Goal: Task Accomplishment & Management: Manage account settings

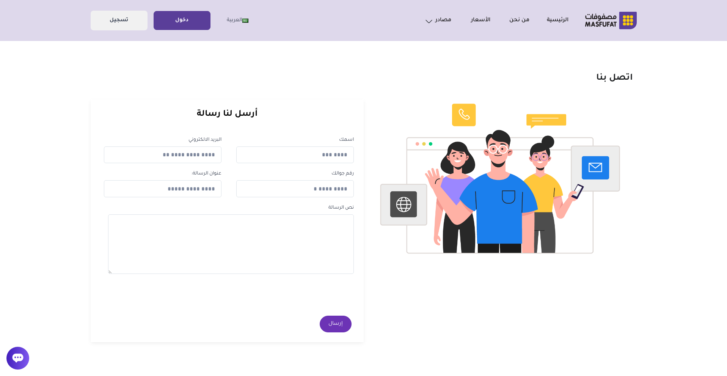
click at [169, 25] on link "دخول" at bounding box center [182, 20] width 56 height 17
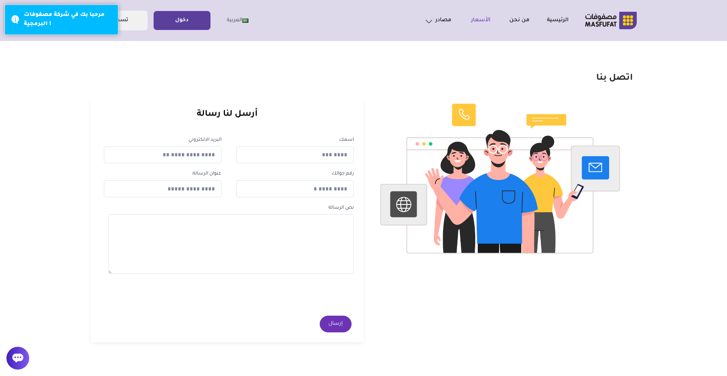
click at [473, 20] on link "الأسعار" at bounding box center [470, 20] width 39 height 9
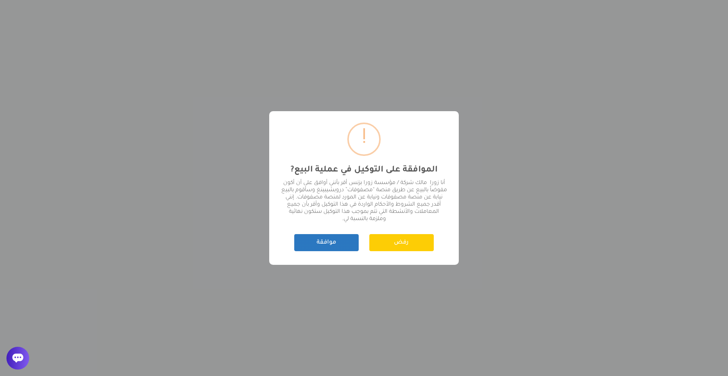
click at [347, 240] on button "موافقة" at bounding box center [326, 242] width 64 height 17
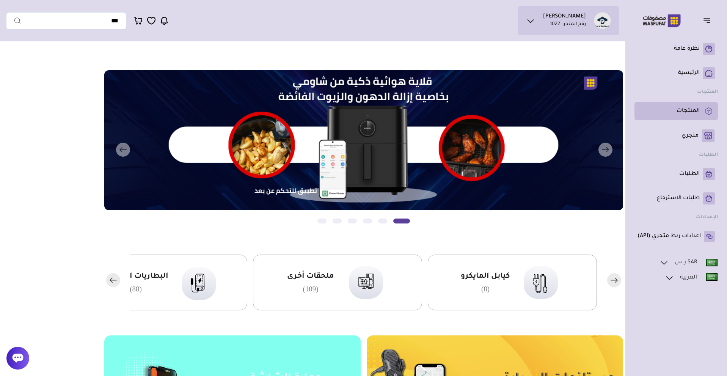
click at [693, 115] on p "المنتجات" at bounding box center [688, 111] width 23 height 8
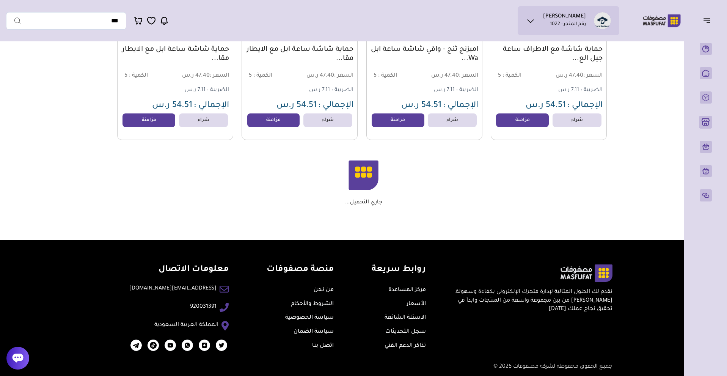
scroll to position [5275, 0]
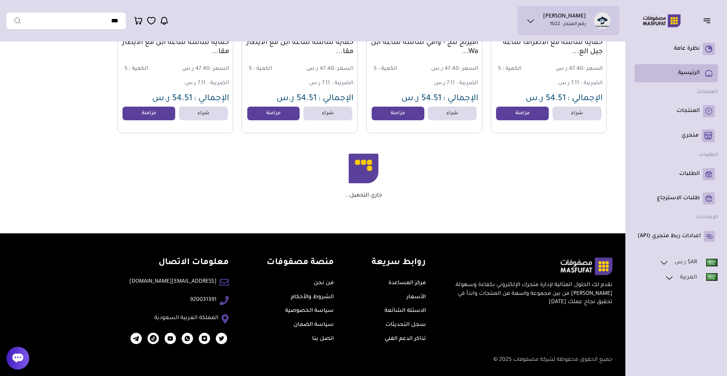
click at [705, 74] on rect at bounding box center [709, 73] width 12 height 12
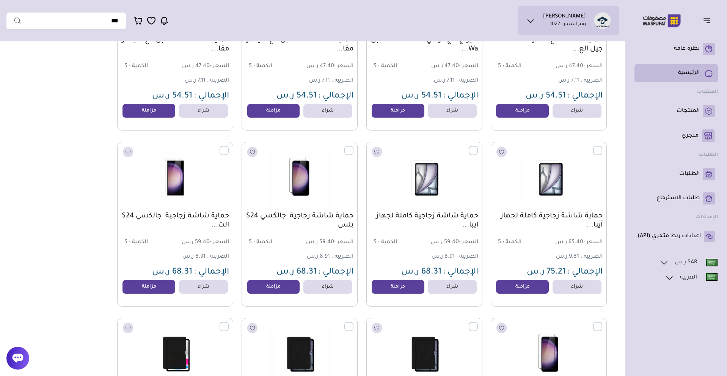
click at [705, 74] on rect at bounding box center [709, 73] width 12 height 12
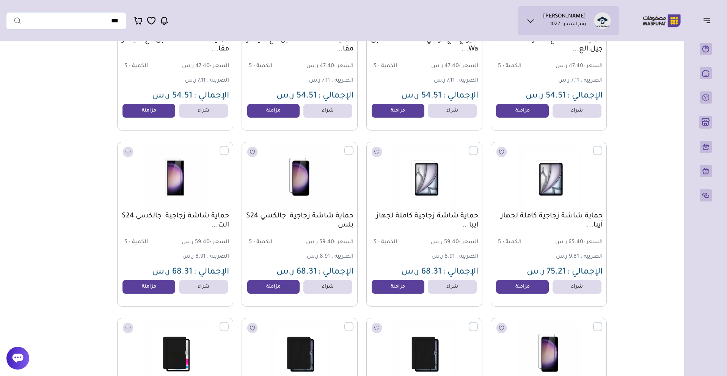
click at [537, 20] on ul "زورا بزنس رقم المتجر : 1022" at bounding box center [569, 20] width 90 height 17
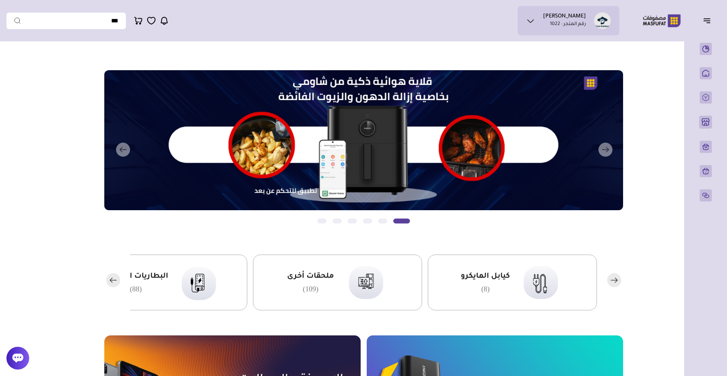
click at [118, 281] on rect "button" at bounding box center [113, 280] width 14 height 14
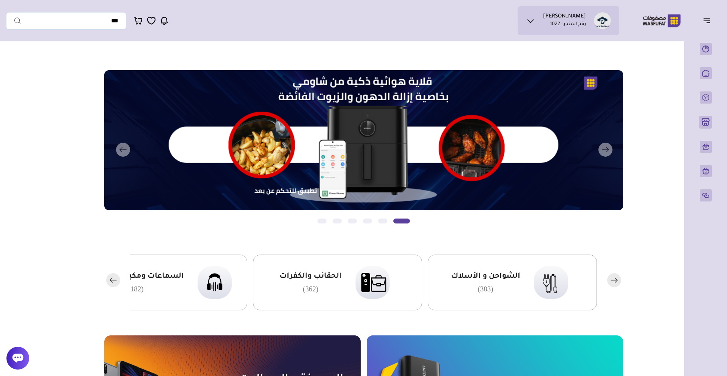
click at [118, 281] on rect "button" at bounding box center [113, 280] width 14 height 14
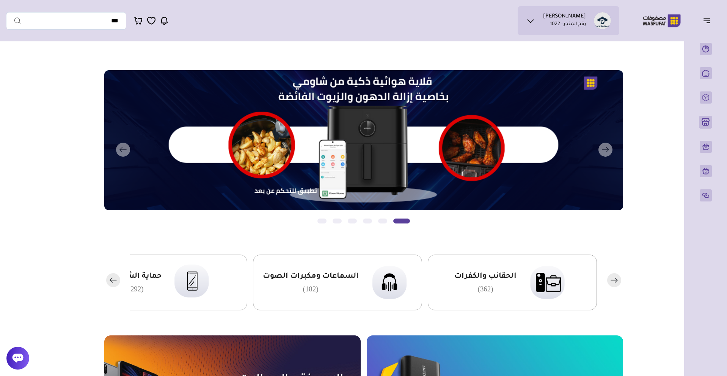
click at [118, 281] on rect "button" at bounding box center [113, 280] width 14 height 14
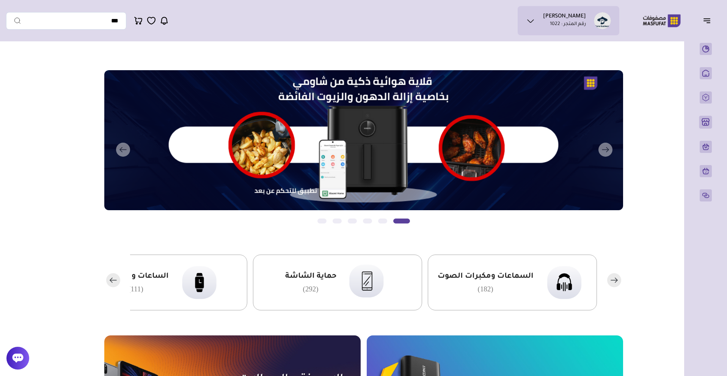
click at [118, 281] on rect "button" at bounding box center [113, 280] width 14 height 14
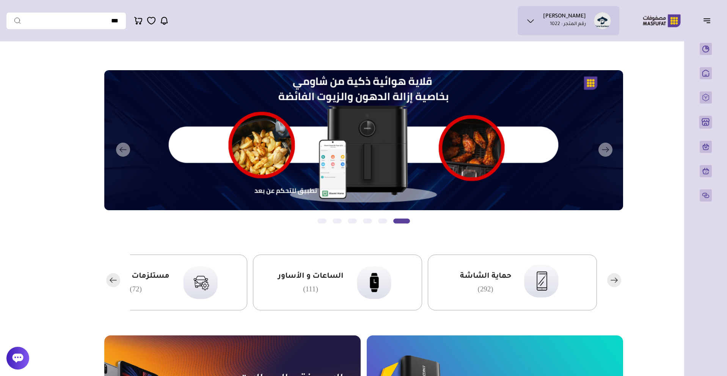
click at [118, 281] on rect "button" at bounding box center [113, 280] width 14 height 14
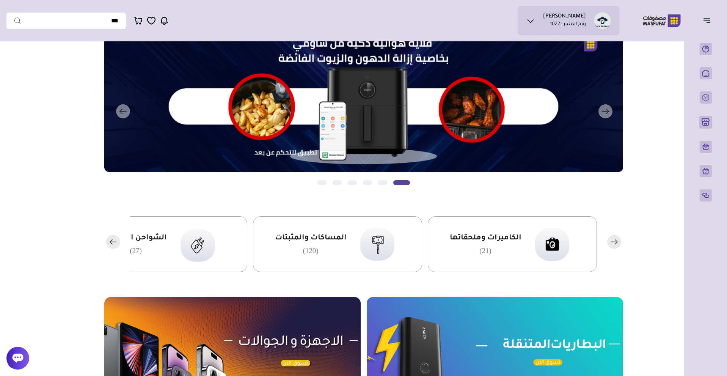
scroll to position [38, 0]
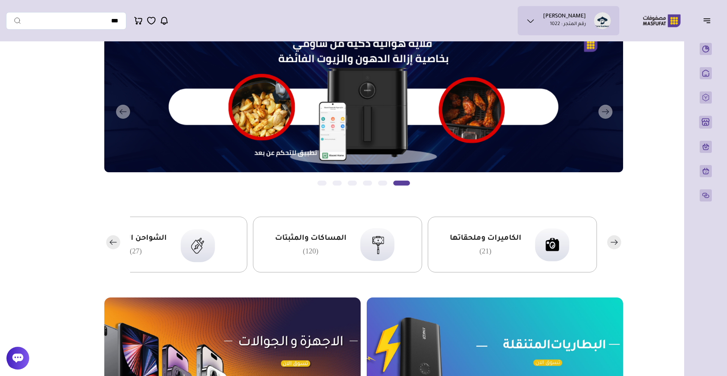
click at [114, 243] on rect "button" at bounding box center [113, 242] width 14 height 14
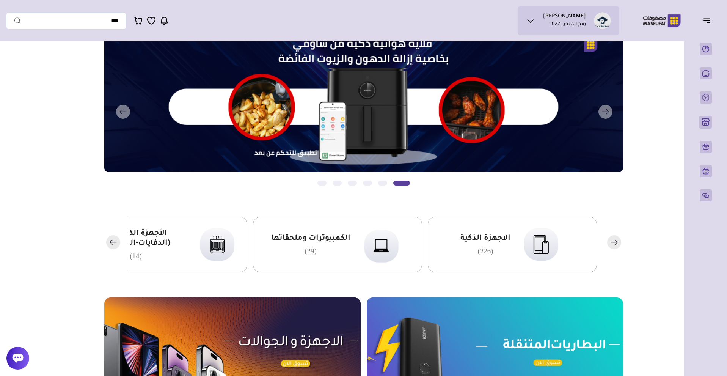
click at [114, 243] on rect "button" at bounding box center [113, 242] width 14 height 14
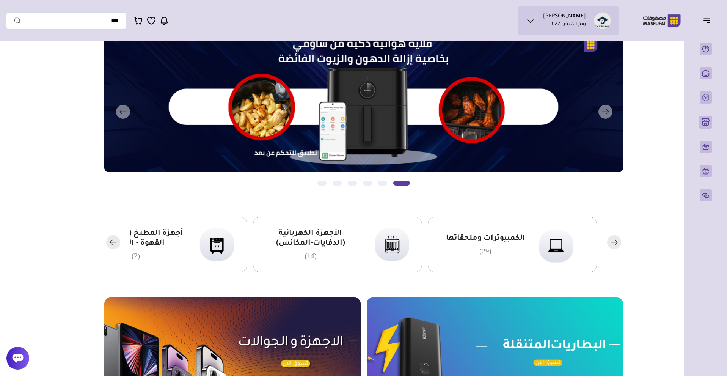
click at [114, 243] on rect "button" at bounding box center [113, 242] width 14 height 14
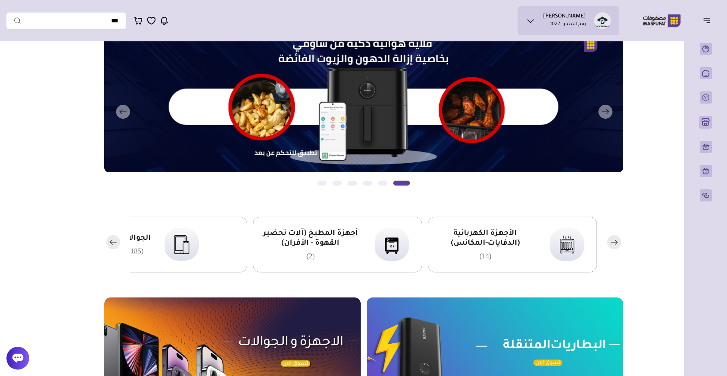
click at [114, 243] on rect "button" at bounding box center [113, 242] width 14 height 14
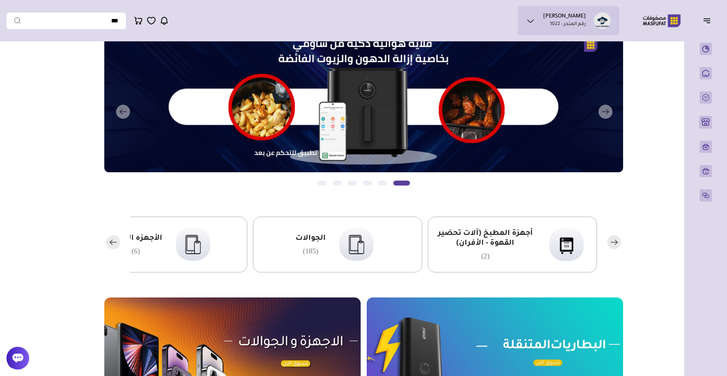
click at [114, 243] on rect "button" at bounding box center [113, 242] width 14 height 14
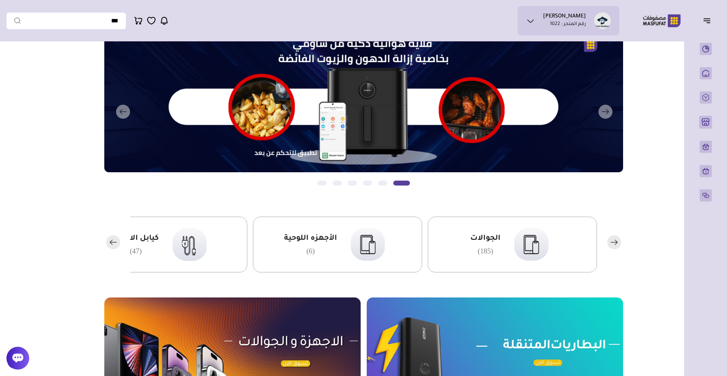
click at [114, 243] on rect "button" at bounding box center [113, 242] width 14 height 14
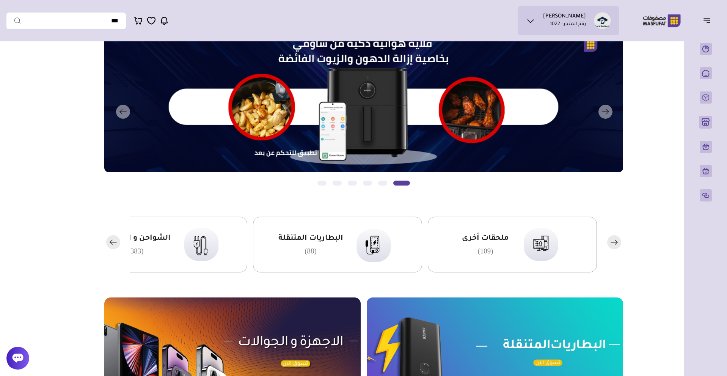
click at [472, 247] on div "ملحقات أخرى (109)" at bounding box center [485, 245] width 47 height 22
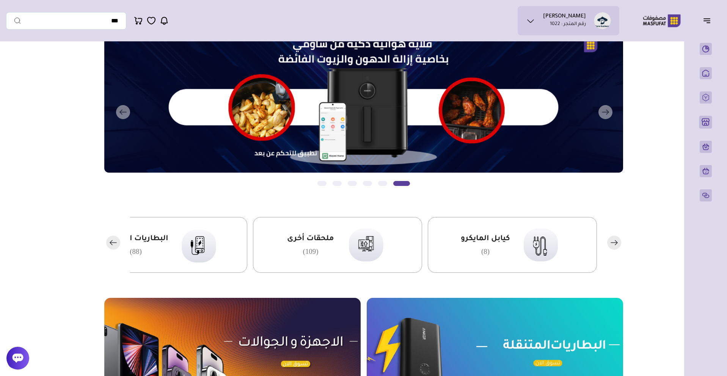
scroll to position [38, 0]
click at [112, 246] on rect "button" at bounding box center [113, 242] width 14 height 14
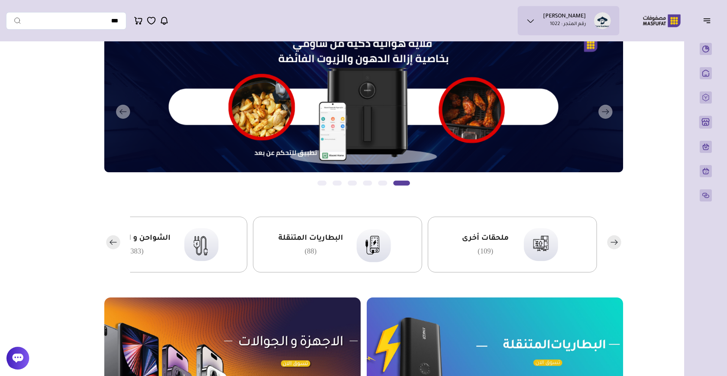
click at [112, 246] on rect "button" at bounding box center [113, 242] width 14 height 14
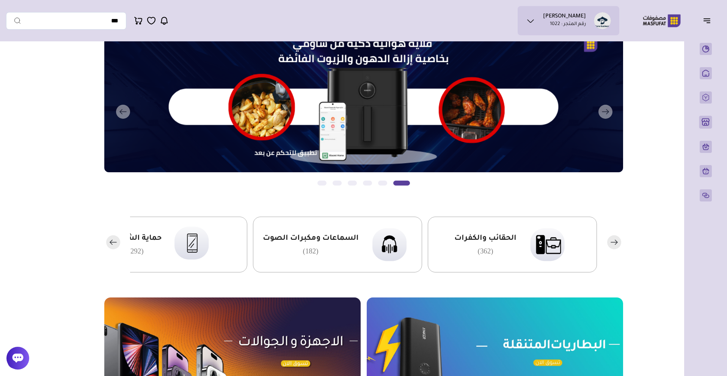
click at [112, 246] on rect "button" at bounding box center [113, 242] width 14 height 14
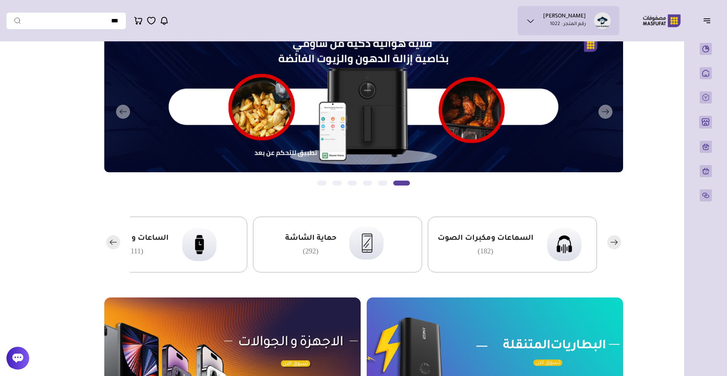
click at [112, 246] on rect "button" at bounding box center [113, 242] width 14 height 14
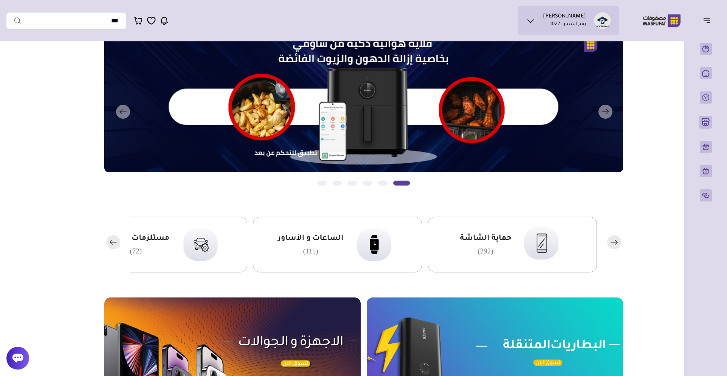
click at [112, 246] on rect "button" at bounding box center [113, 242] width 14 height 14
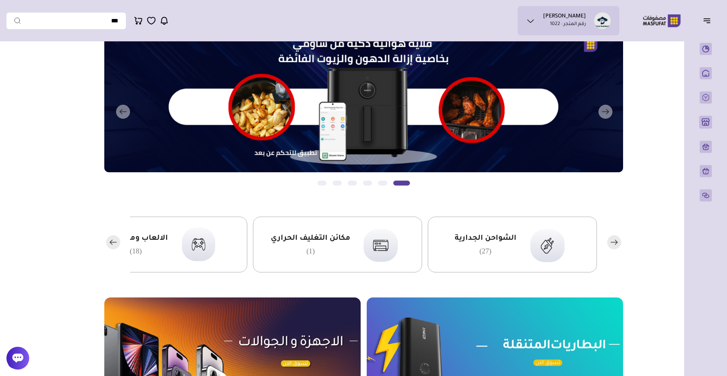
click at [112, 246] on rect "button" at bounding box center [113, 242] width 14 height 14
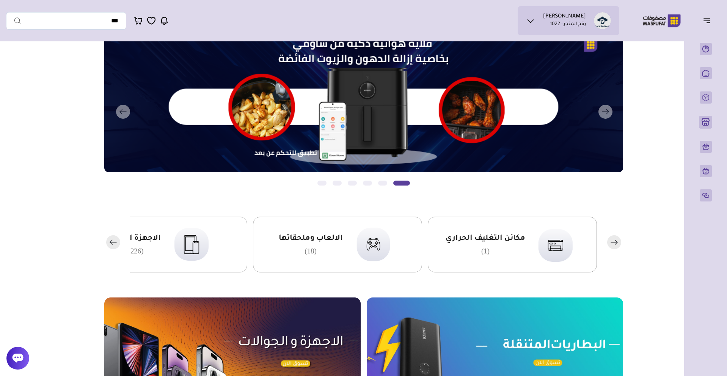
click at [112, 246] on rect "button" at bounding box center [113, 242] width 14 height 14
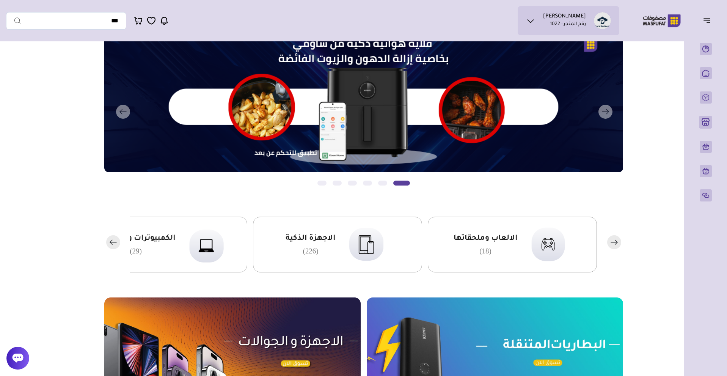
click at [112, 246] on rect "button" at bounding box center [113, 242] width 14 height 14
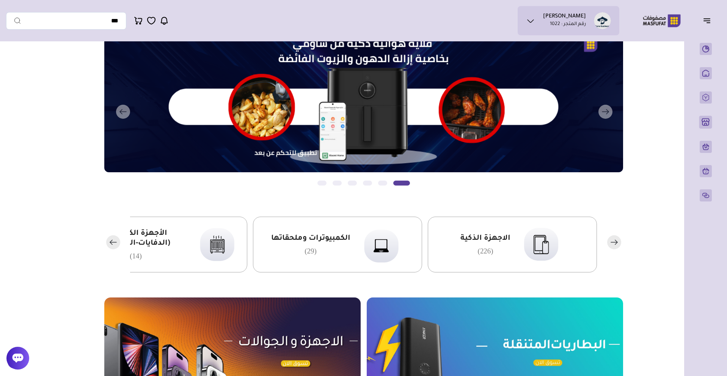
click at [112, 246] on rect "button" at bounding box center [113, 242] width 14 height 14
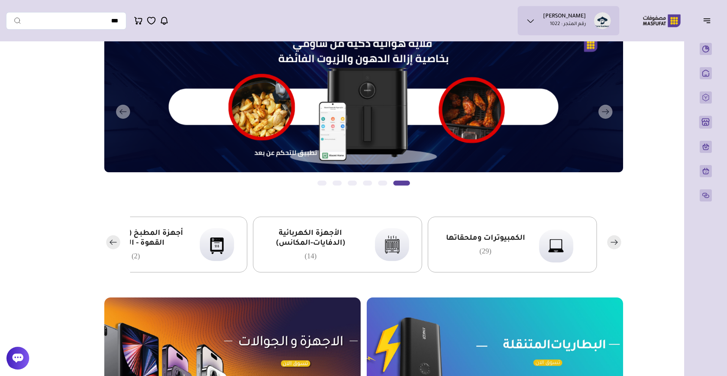
click at [295, 239] on span "الأجهزة الكهربائية (الدفايات-المكانس)" at bounding box center [310, 239] width 99 height 20
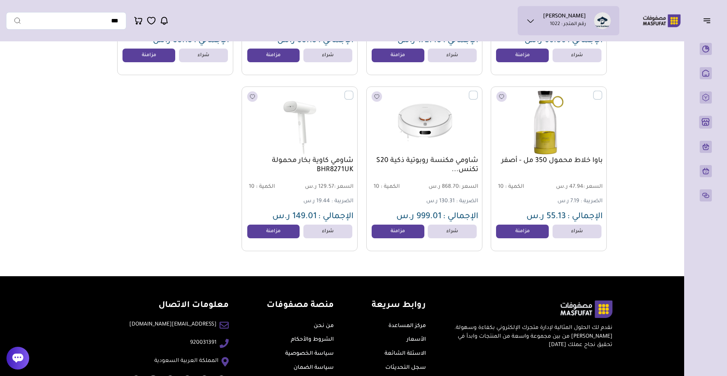
scroll to position [417, 0]
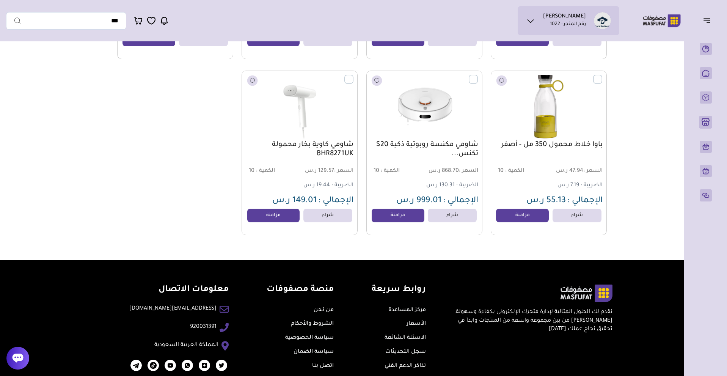
click at [400, 144] on link "شاومي مكنسة روبوتية ذكية S20 تكنس..." at bounding box center [425, 149] width 108 height 18
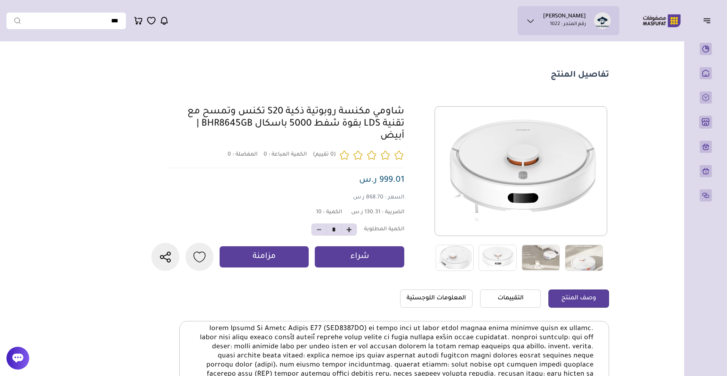
click at [12, 357] on icon at bounding box center [17, 357] width 11 height 11
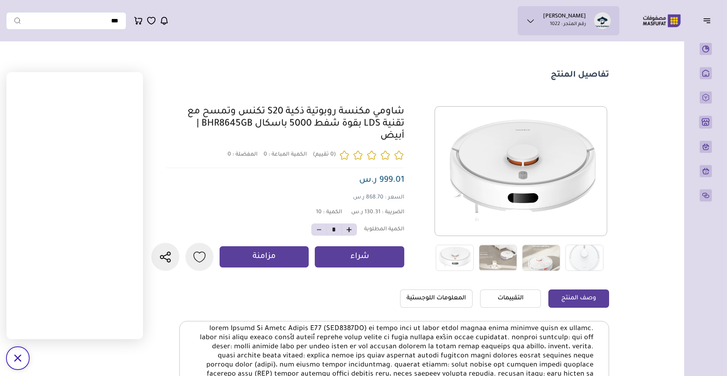
click at [709, 21] on icon "button" at bounding box center [707, 21] width 6 height 0
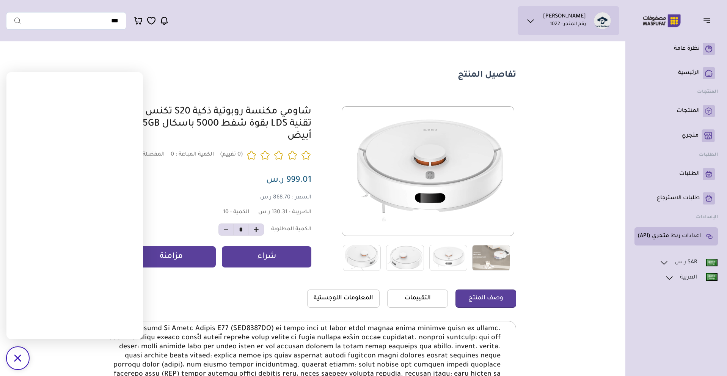
click at [701, 239] on p "اعدادات ربط متجري (API)" at bounding box center [669, 237] width 63 height 8
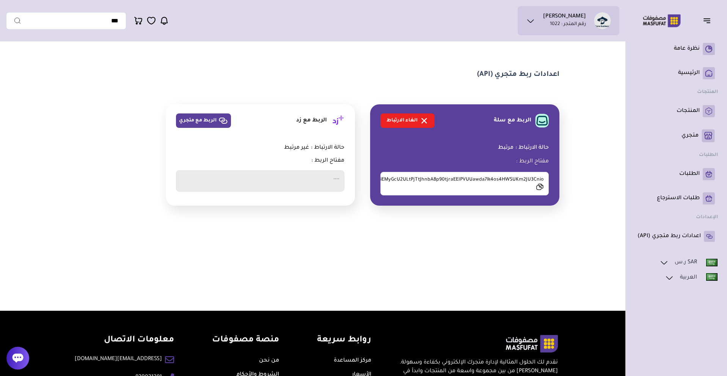
click at [426, 121] on icon at bounding box center [424, 120] width 9 height 9
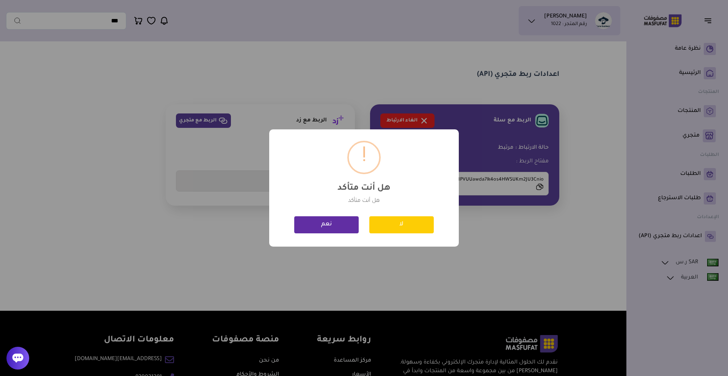
click at [338, 229] on button "نعم" at bounding box center [326, 224] width 64 height 17
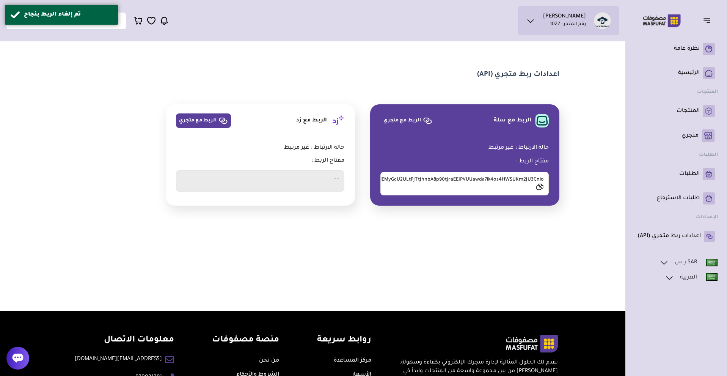
click at [546, 19] on ul "زورا بزنس رقم المتجر : 1022" at bounding box center [569, 20] width 90 height 17
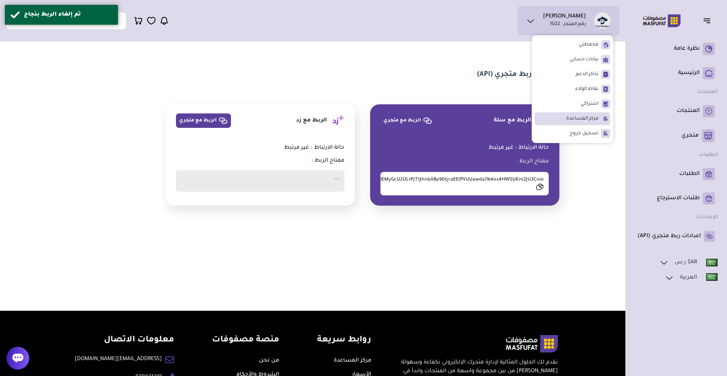
click at [585, 115] on li "مركز المساعدة" at bounding box center [572, 118] width 75 height 13
